Goal: Navigation & Orientation: Find specific page/section

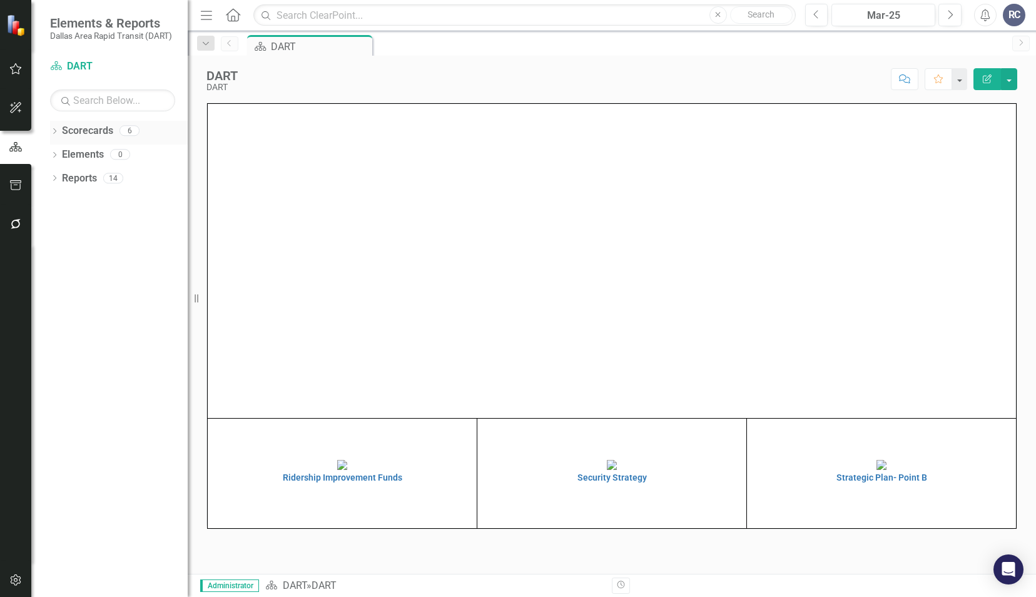
click at [59, 130] on div "Dropdown Scorecards 6" at bounding box center [119, 133] width 138 height 24
click at [56, 131] on icon "Dropdown" at bounding box center [54, 132] width 9 height 7
click at [64, 153] on icon "Dropdown" at bounding box center [60, 154] width 9 height 8
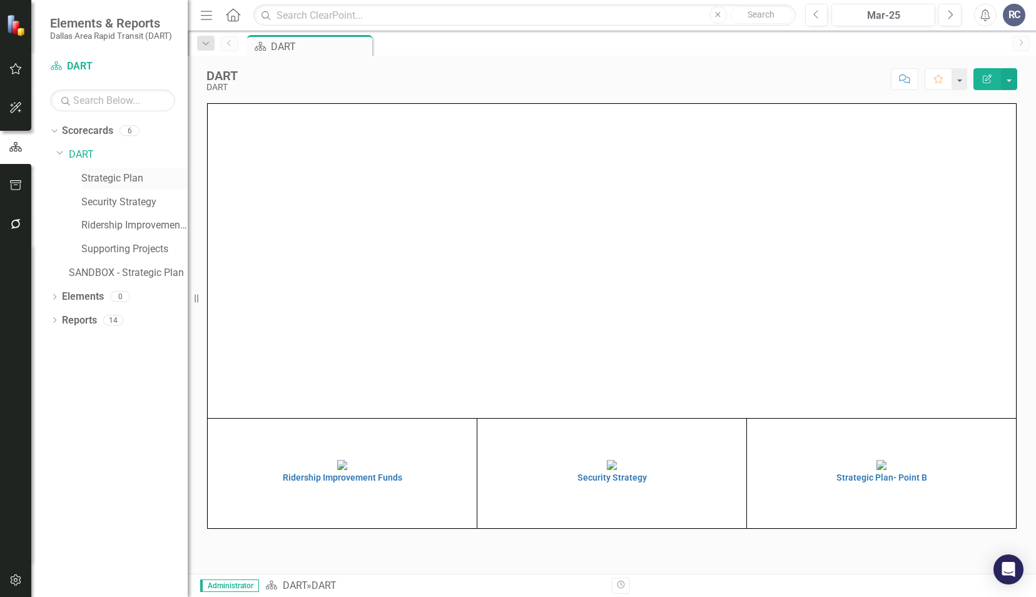
click at [93, 175] on link "Strategic Plan" at bounding box center [134, 178] width 106 height 14
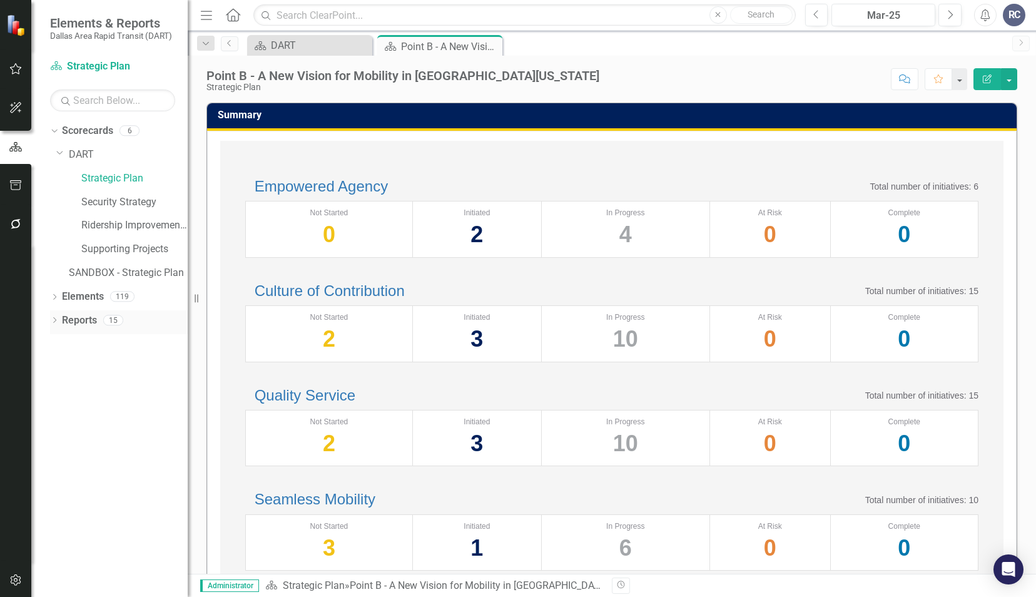
click at [56, 319] on icon "Dropdown" at bounding box center [54, 321] width 9 height 7
click at [61, 436] on icon "Dropdown" at bounding box center [60, 435] width 9 height 7
click at [65, 411] on div "Dropdown Measure Measures 3" at bounding box center [122, 415] width 132 height 24
click at [61, 414] on icon "Dropdown" at bounding box center [58, 413] width 7 height 9
click at [61, 392] on icon "Dropdown" at bounding box center [60, 390] width 9 height 7
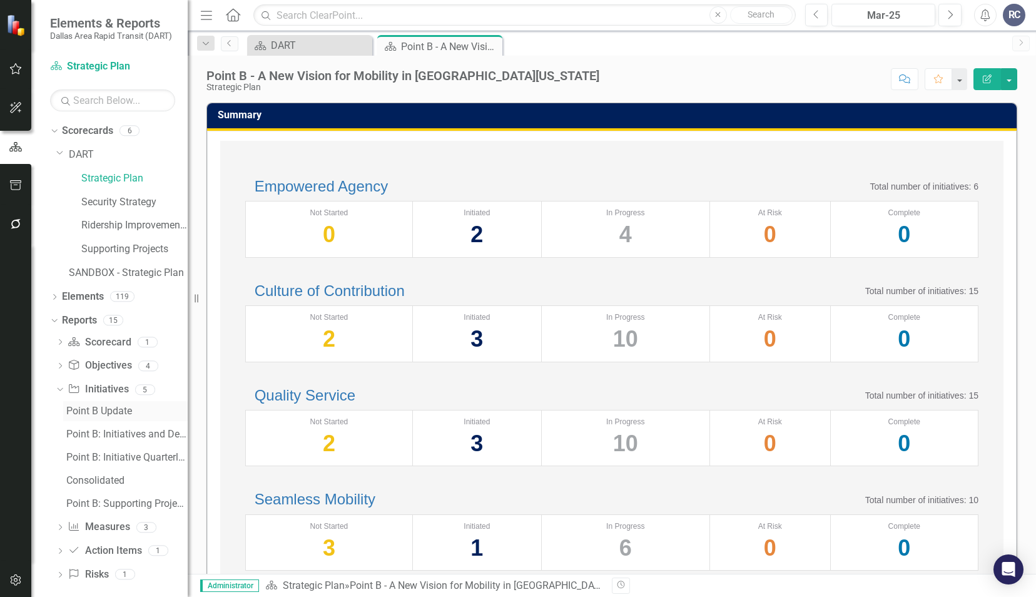
click at [78, 409] on div "Point B Update" at bounding box center [126, 411] width 121 height 11
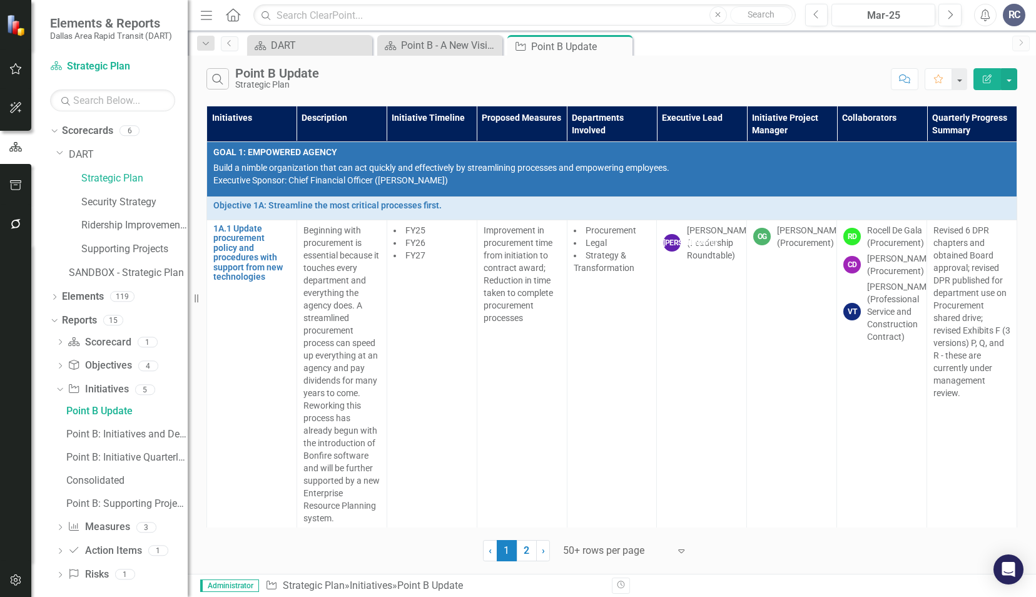
click at [680, 552] on icon "Expand" at bounding box center [681, 551] width 13 height 10
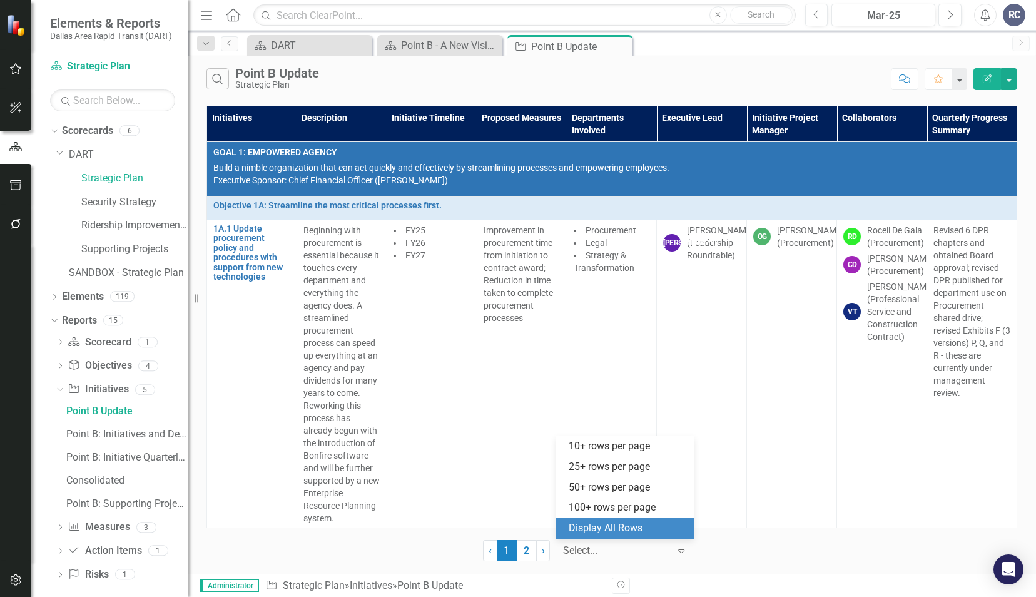
click at [668, 529] on div "Display All Rows" at bounding box center [628, 528] width 118 height 14
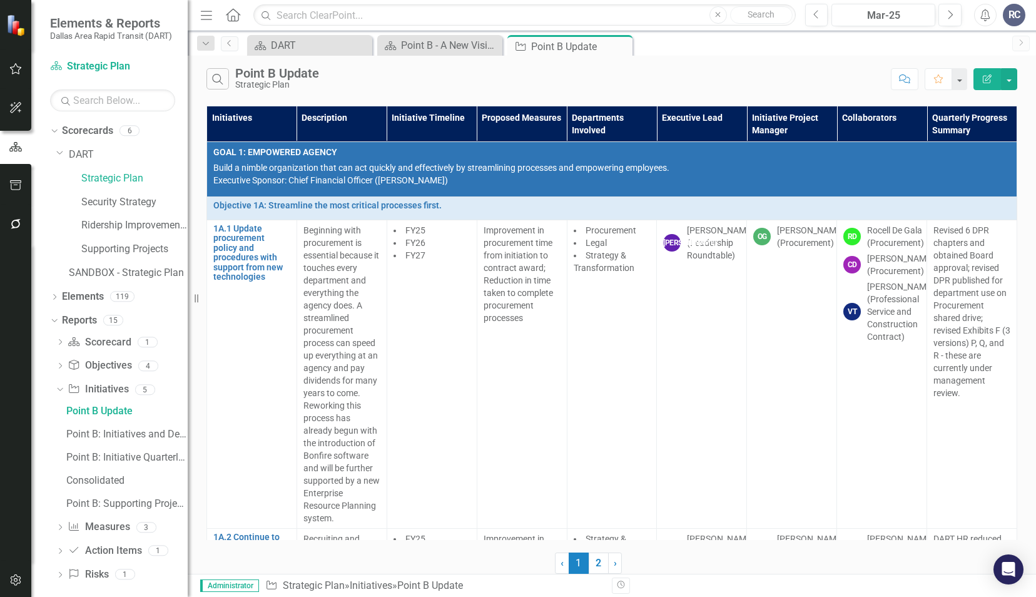
click at [635, 558] on div "‹ Previous 1 (current) 2 › Next" at bounding box center [612, 563] width 115 height 21
click at [620, 44] on icon "Close" at bounding box center [621, 46] width 13 height 10
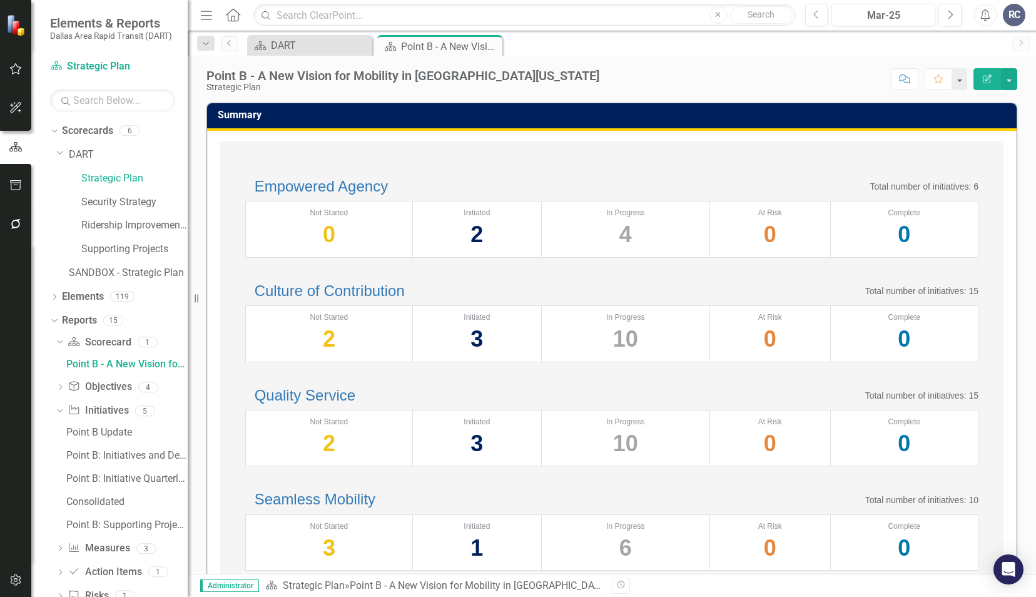
click at [326, 121] on td "Summary" at bounding box center [614, 116] width 793 height 21
click at [85, 432] on div "Point B Update" at bounding box center [126, 432] width 121 height 11
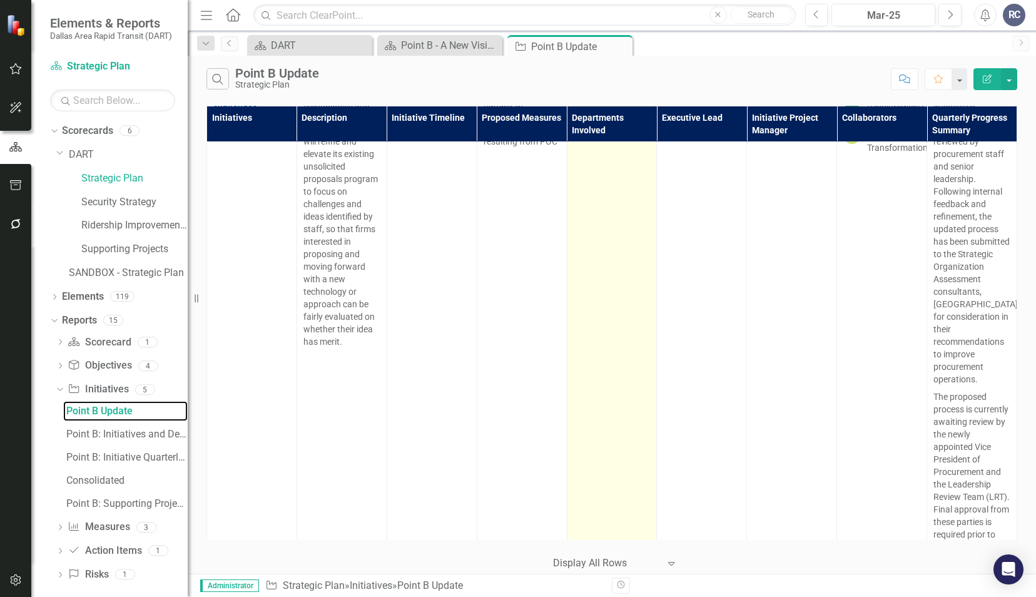
scroll to position [2628, 0]
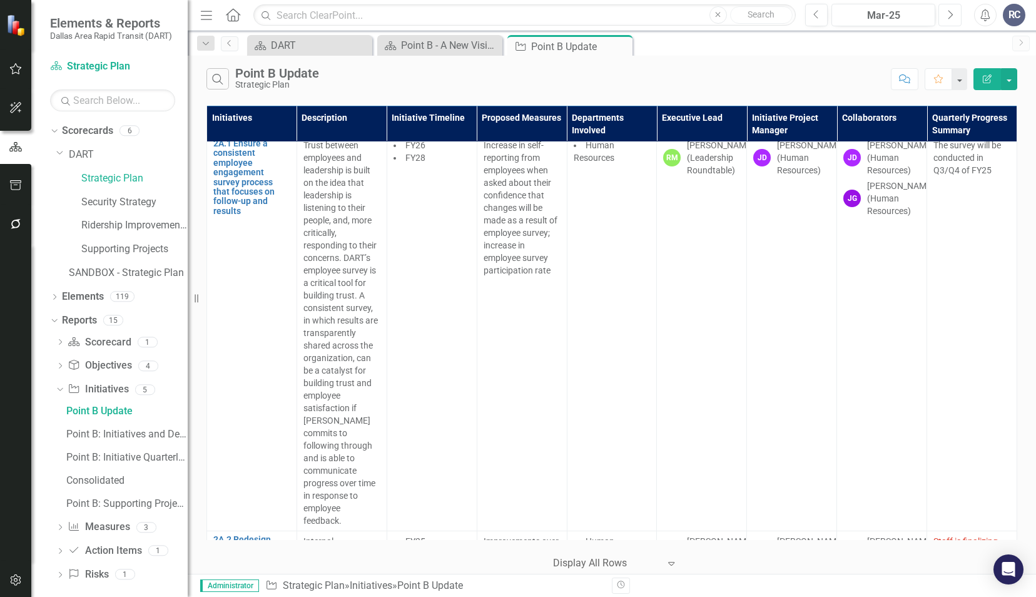
click at [957, 19] on button "Next" at bounding box center [950, 15] width 23 height 23
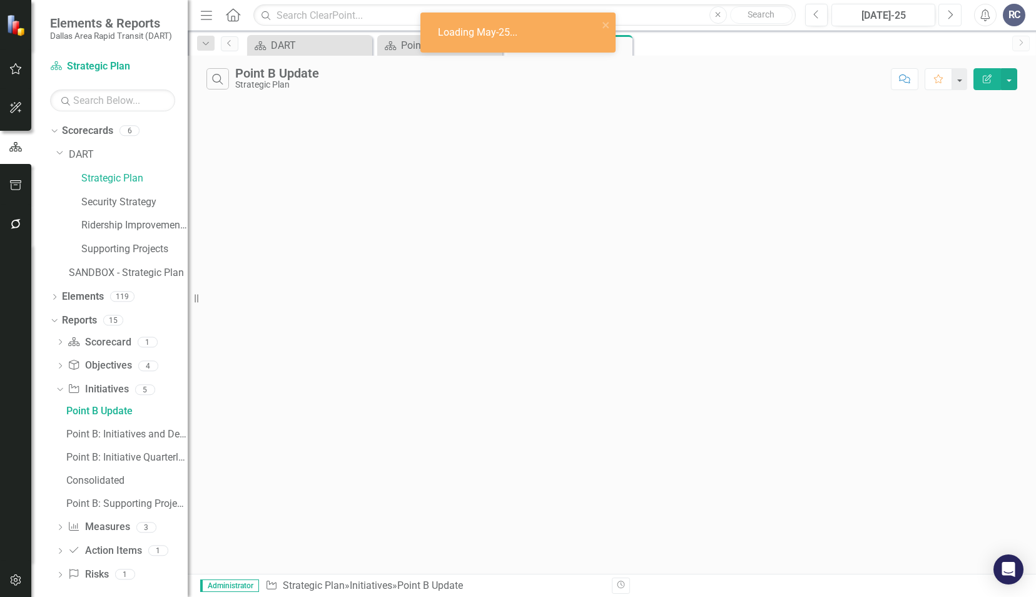
click at [957, 19] on button "Next" at bounding box center [950, 15] width 23 height 23
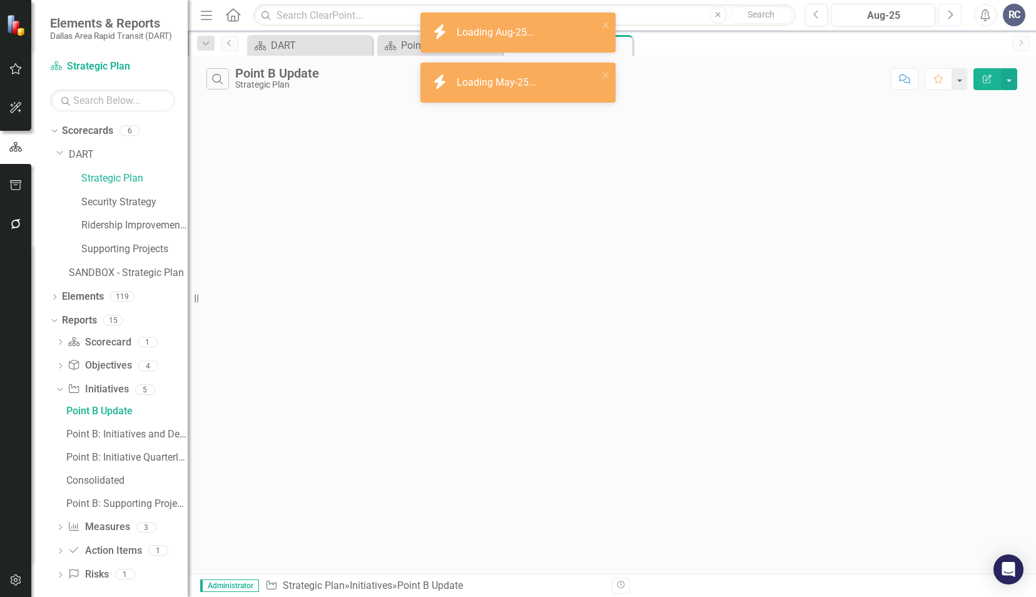
click at [957, 19] on button "Next" at bounding box center [950, 15] width 23 height 23
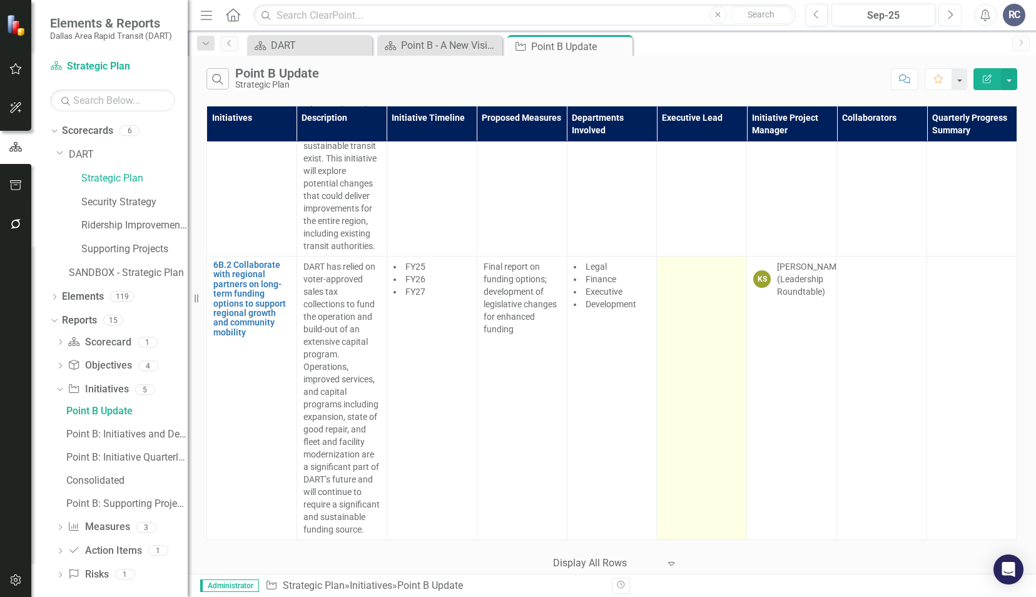
scroll to position [20191, 0]
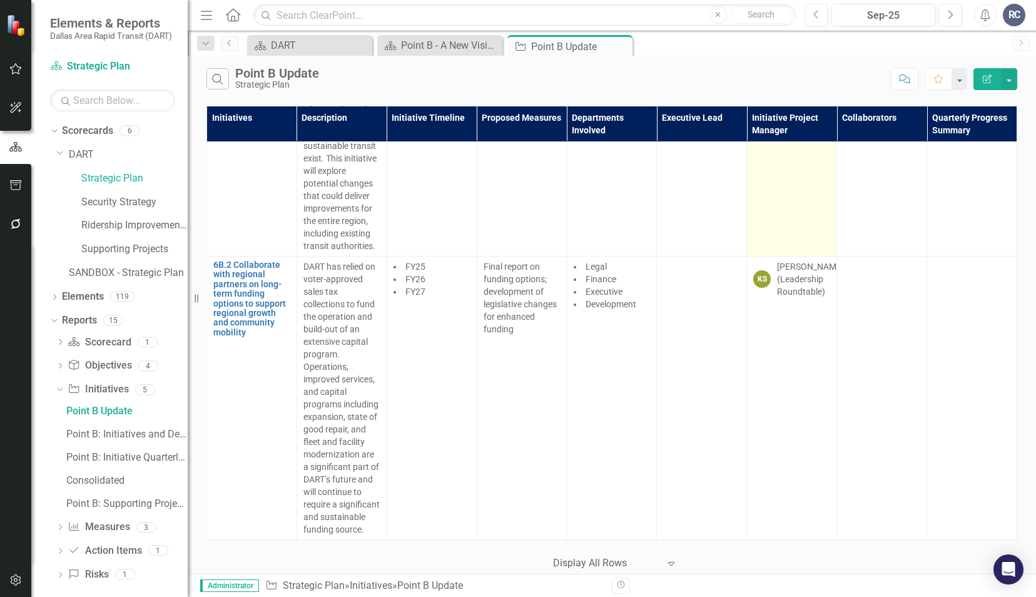
drag, startPoint x: 959, startPoint y: 567, endPoint x: 803, endPoint y: 189, distance: 408.8
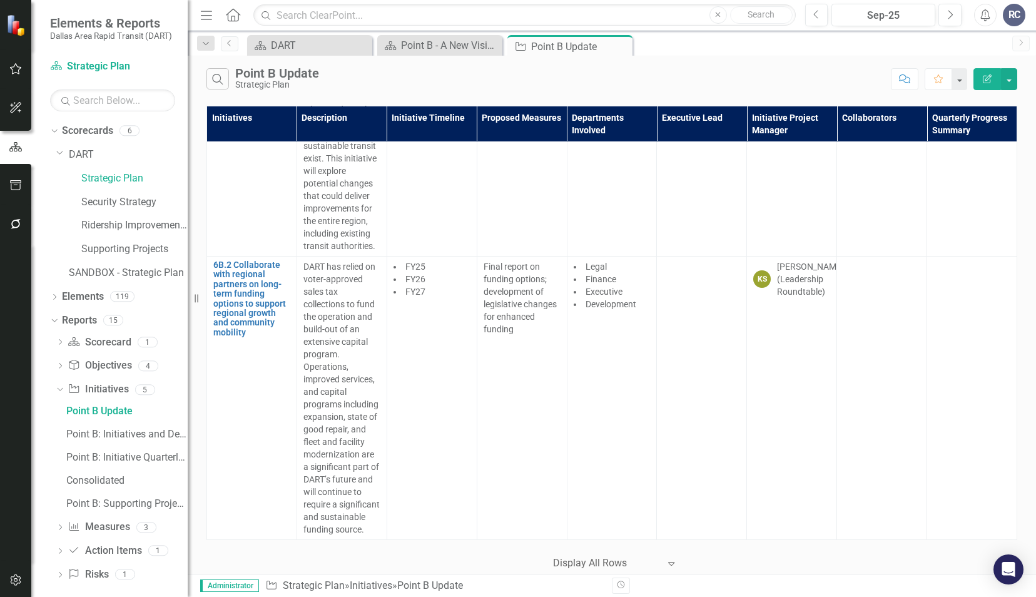
drag, startPoint x: 1026, startPoint y: 498, endPoint x: 1034, endPoint y: 96, distance: 401.8
drag, startPoint x: 1025, startPoint y: 100, endPoint x: 1015, endPoint y: 73, distance: 28.7
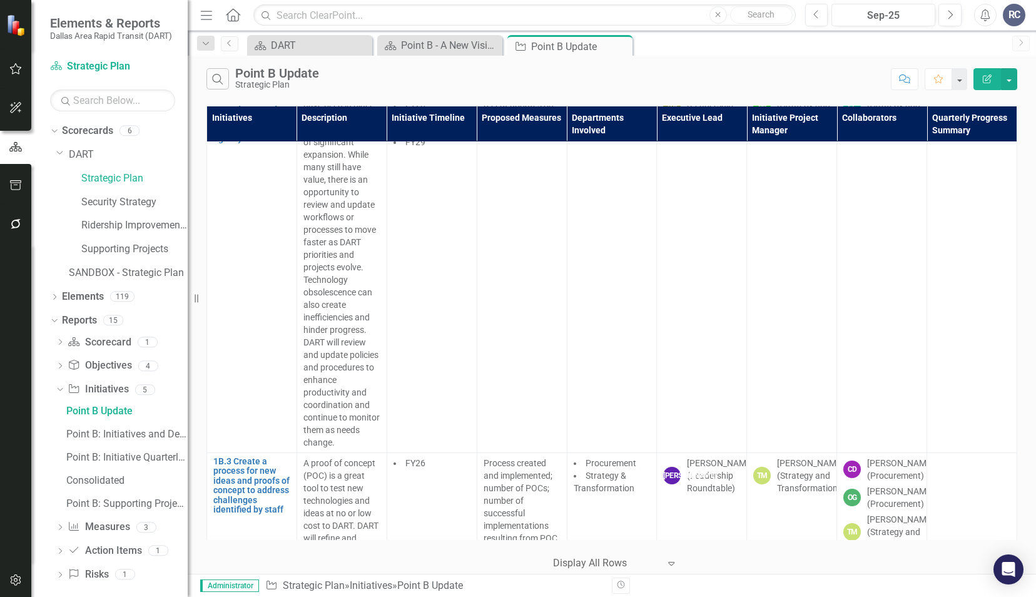
scroll to position [0, 0]
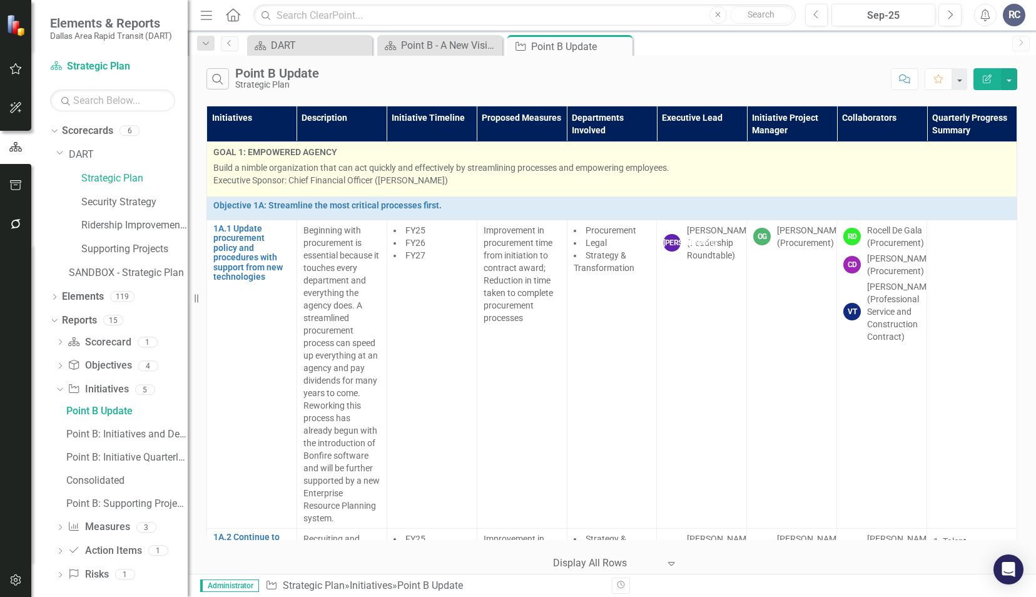
click at [464, 172] on p "Build a nimble organization that can act quickly and effectively by streamlinin…" at bounding box center [611, 173] width 797 height 25
click at [451, 179] on p "Build a nimble organization that can act quickly and effectively by streamlinin…" at bounding box center [611, 173] width 797 height 25
click at [448, 181] on p "Build a nimble organization that can act quickly and effectively by streamlinin…" at bounding box center [611, 173] width 797 height 25
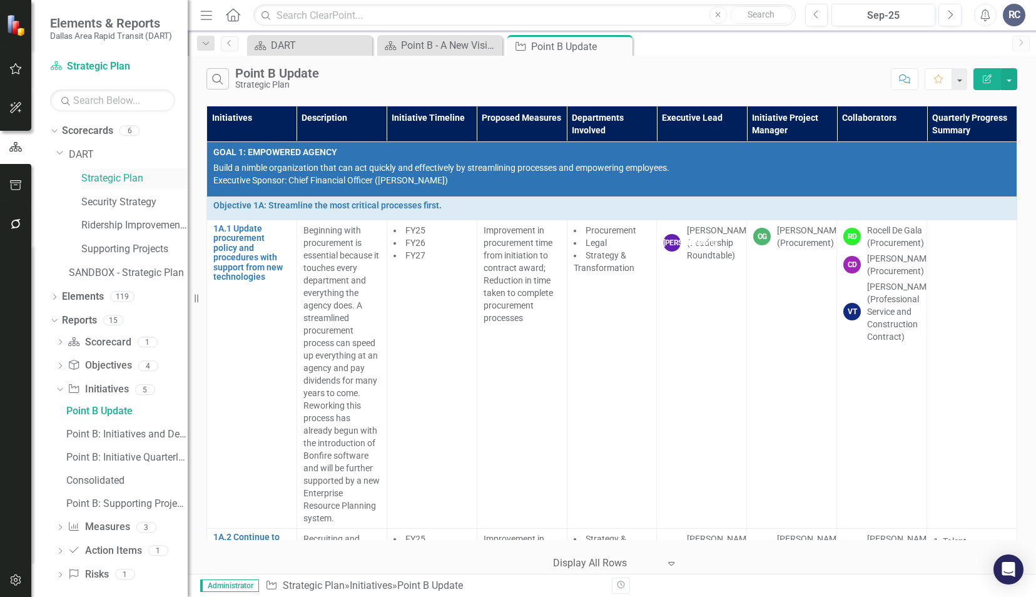
click at [105, 180] on link "Strategic Plan" at bounding box center [134, 178] width 106 height 14
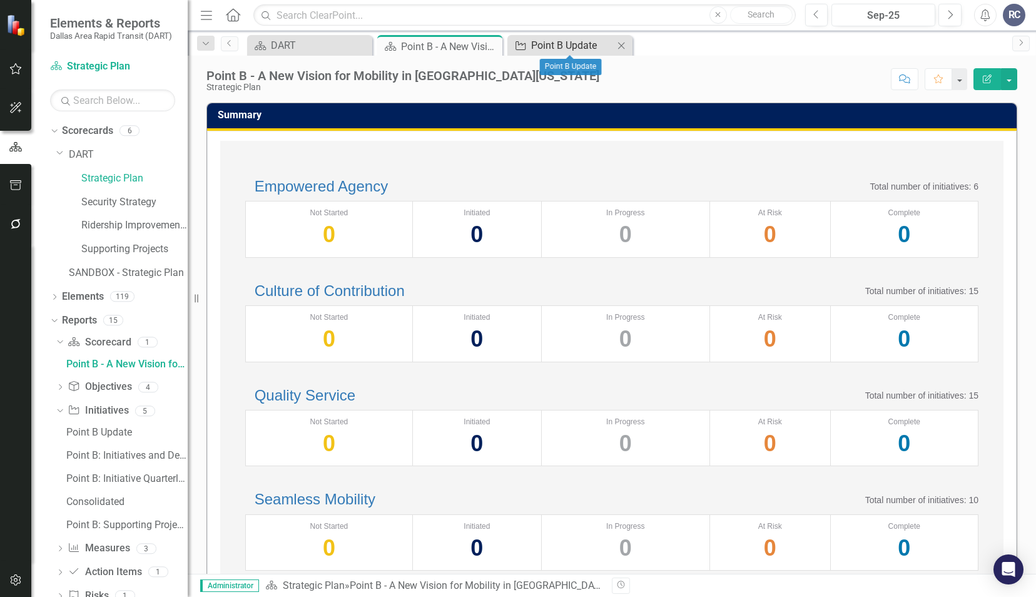
click at [543, 45] on div "Point B Update" at bounding box center [572, 46] width 83 height 16
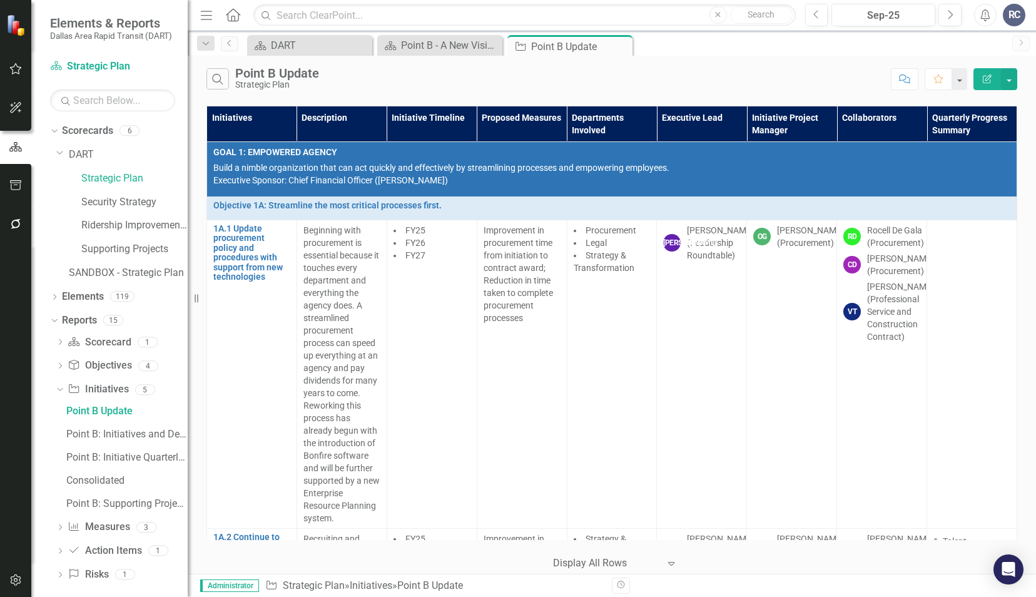
click at [778, 56] on div "Search Point B Update Strategic Plan Comment Favorite Edit Report" at bounding box center [612, 76] width 849 height 41
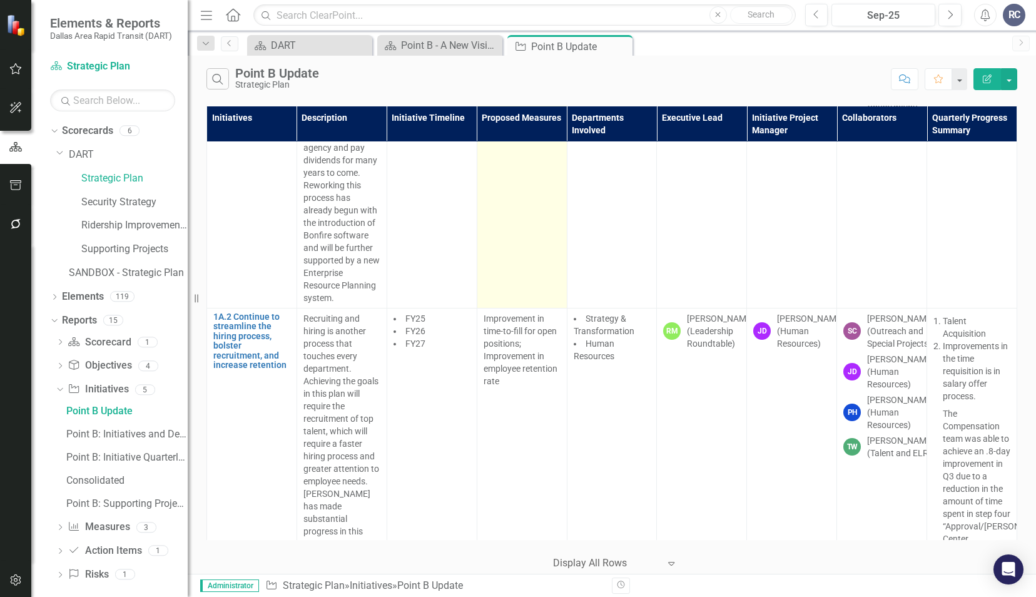
scroll to position [313, 0]
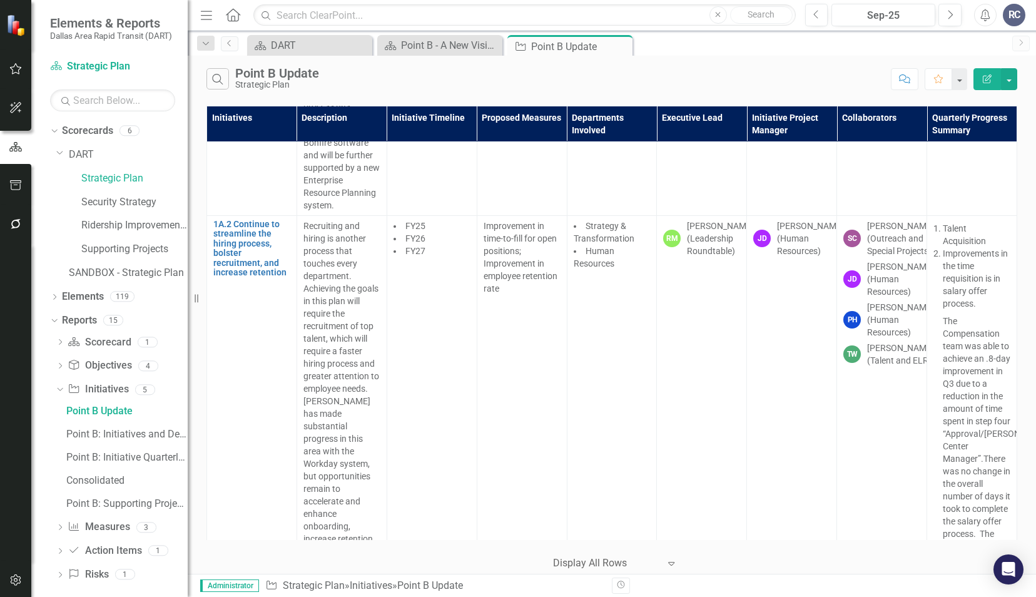
click at [352, 85] on div "Search Point B Update Strategic Plan" at bounding box center [546, 78] width 678 height 21
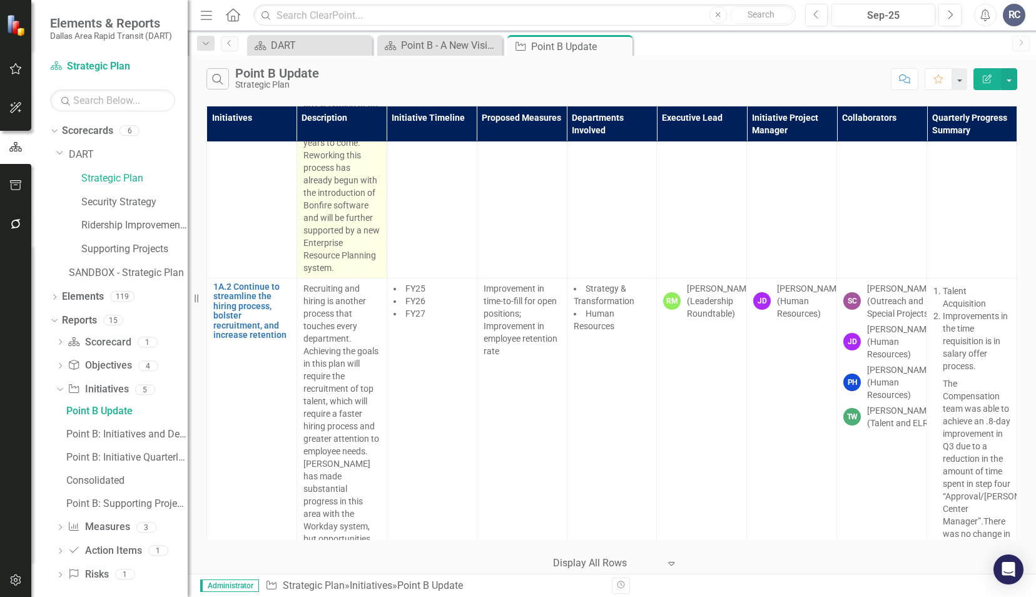
scroll to position [0, 0]
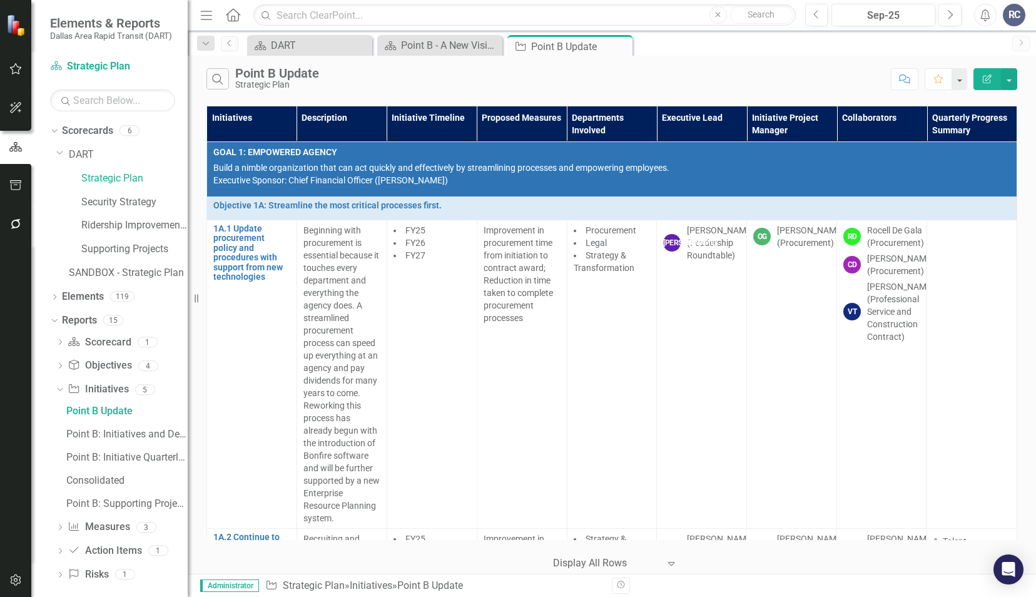
click at [590, 75] on div "Search Point B Update Strategic Plan" at bounding box center [546, 78] width 678 height 21
